Goal: Task Accomplishment & Management: Use online tool/utility

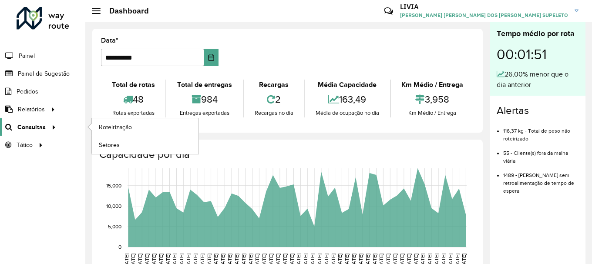
click at [35, 123] on span "Consultas" at bounding box center [31, 127] width 28 height 9
click at [104, 123] on span "Roteirização" at bounding box center [116, 127] width 35 height 9
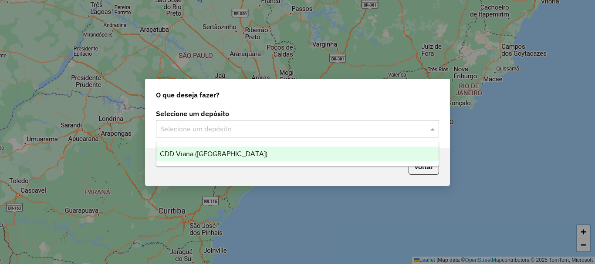
click at [238, 133] on input "text" at bounding box center [288, 129] width 257 height 10
click at [214, 160] on div "CDD Viana ([GEOGRAPHIC_DATA])" at bounding box center [297, 154] width 282 height 15
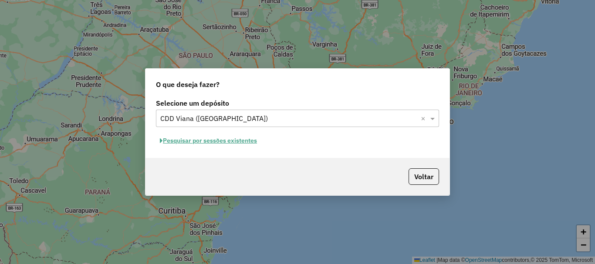
click at [248, 144] on button "Pesquisar por sessões existentes" at bounding box center [208, 140] width 105 height 13
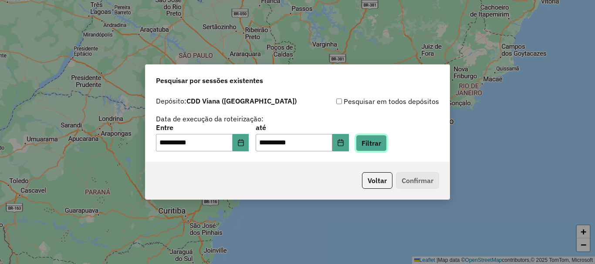
click at [383, 146] on button "Filtrar" at bounding box center [371, 143] width 31 height 17
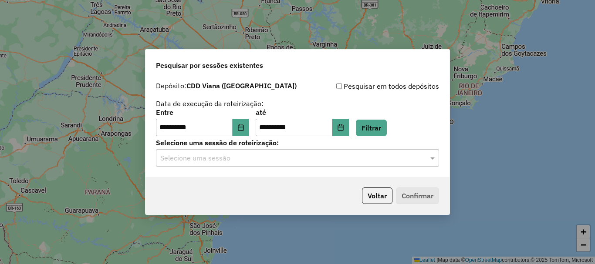
click at [282, 161] on input "text" at bounding box center [288, 158] width 257 height 10
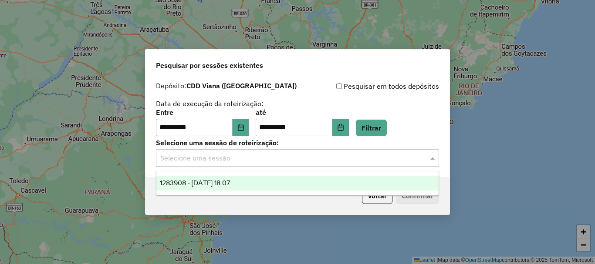
click at [165, 185] on span "1283908 - [DATE] 18:07" at bounding box center [195, 182] width 70 height 7
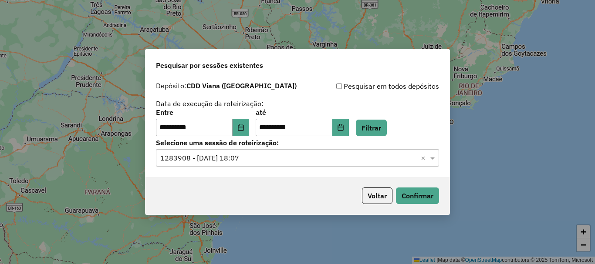
click at [415, 186] on div "Voltar Confirmar" at bounding box center [297, 195] width 304 height 37
click at [415, 198] on button "Confirmar" at bounding box center [417, 196] width 43 height 17
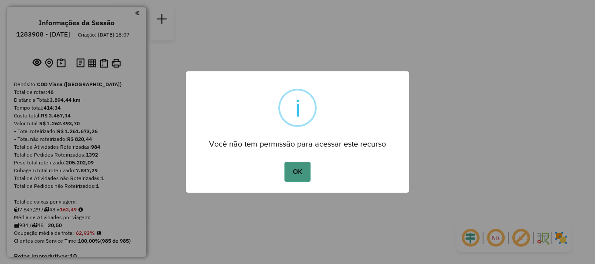
click at [295, 168] on button "OK" at bounding box center [297, 172] width 26 height 20
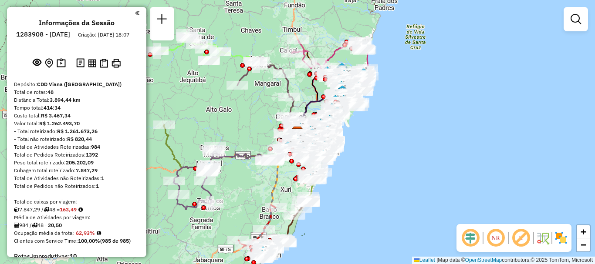
click at [387, 135] on div "Janela de atendimento Grade de atendimento Capacidade Transportadoras Veículos …" at bounding box center [297, 132] width 595 height 264
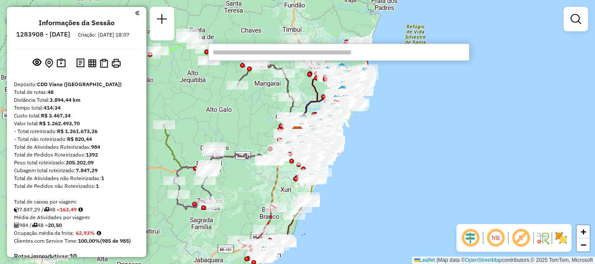
paste input "*****"
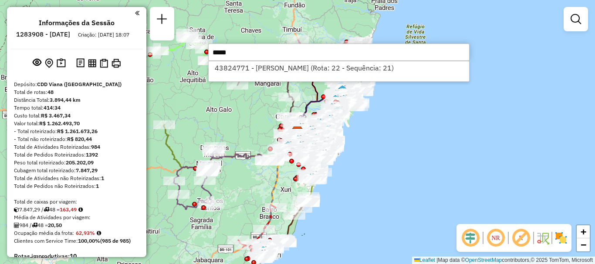
type input "*****"
click at [362, 74] on div "43824771 - JOSE CELSO CORTES (Rota: 22 - Sequência: 21)" at bounding box center [338, 71] width 261 height 21
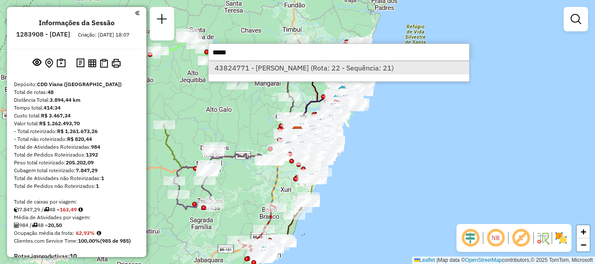
click at [363, 69] on li "43824771 - JOSE CELSO CORTES (Rota: 22 - Sequência: 21)" at bounding box center [338, 67] width 260 height 13
select select "**********"
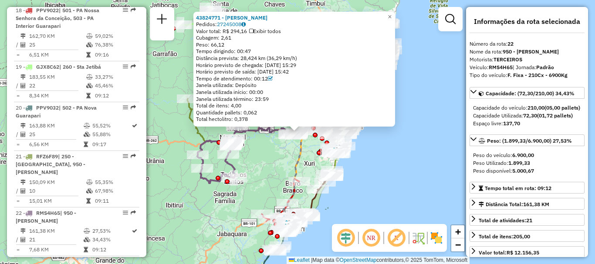
scroll to position [1381, 0]
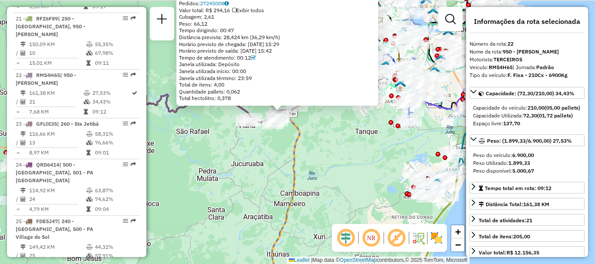
drag, startPoint x: 290, startPoint y: 124, endPoint x: 384, endPoint y: 154, distance: 98.4
click at [384, 154] on div "43824771 - JOSE CELSO CORTES Pedidos: 27245008 Valor total: R$ 294,16 Exibir to…" at bounding box center [297, 132] width 595 height 264
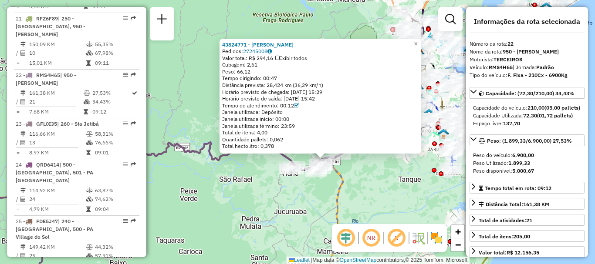
drag, startPoint x: 369, startPoint y: 138, endPoint x: 380, endPoint y: 173, distance: 37.2
click at [381, 176] on div "43824771 - JOSE CELSO CORTES Pedidos: 27245008 Valor total: R$ 294,16 Exibir to…" at bounding box center [297, 132] width 595 height 264
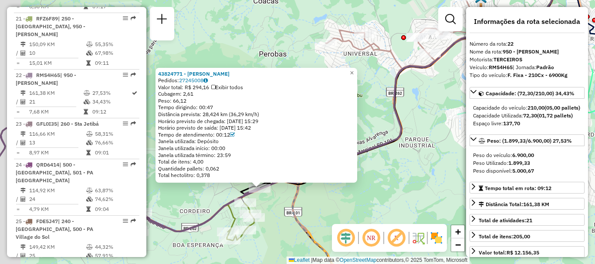
drag, startPoint x: 346, startPoint y: 166, endPoint x: 377, endPoint y: 187, distance: 37.4
click at [377, 187] on div "43824771 - JOSE CELSO CORTES Pedidos: 27245008 Valor total: R$ 294,16 Exibir to…" at bounding box center [297, 132] width 595 height 264
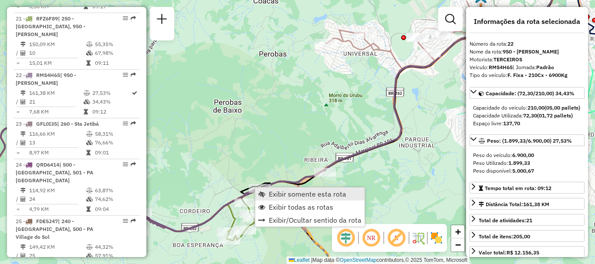
click at [285, 192] on span "Exibir somente esta rota" at bounding box center [307, 194] width 77 height 7
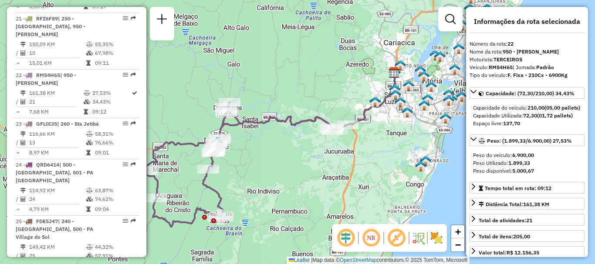
drag, startPoint x: 316, startPoint y: 136, endPoint x: 292, endPoint y: 153, distance: 29.8
click at [292, 153] on div "Janela de atendimento Grade de atendimento Capacidade Transportadoras Veículos …" at bounding box center [297, 132] width 595 height 264
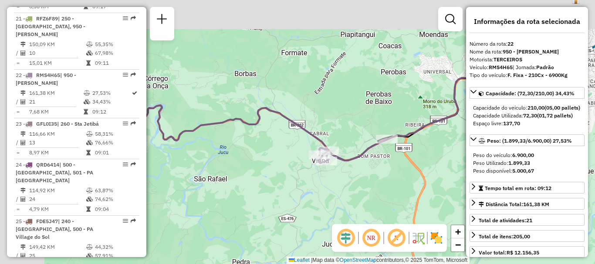
drag, startPoint x: 326, startPoint y: 133, endPoint x: 428, endPoint y: 175, distance: 110.3
click at [470, 191] on hb-router-mapa "Informações da Sessão 1283908 - 27/09/2025 Criação: 26/09/2025 18:07 Depósito: …" at bounding box center [297, 132] width 595 height 264
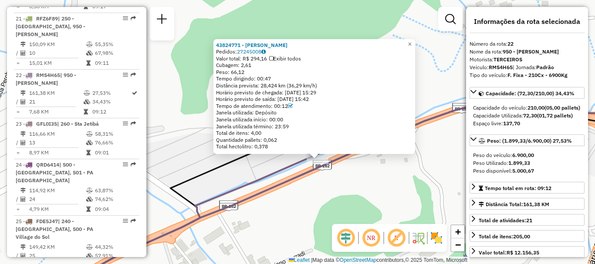
drag, startPoint x: 346, startPoint y: 148, endPoint x: 365, endPoint y: 175, distance: 32.7
click at [365, 175] on div "43824771 - JOSE CELSO CORTES Pedidos: 27245008 Valor total: R$ 294,16 Exibir to…" at bounding box center [297, 132] width 595 height 264
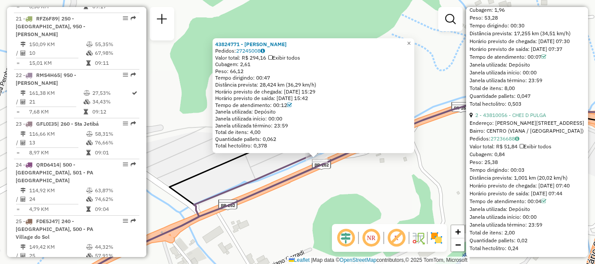
scroll to position [305, 0]
